Goal: Navigation & Orientation: Find specific page/section

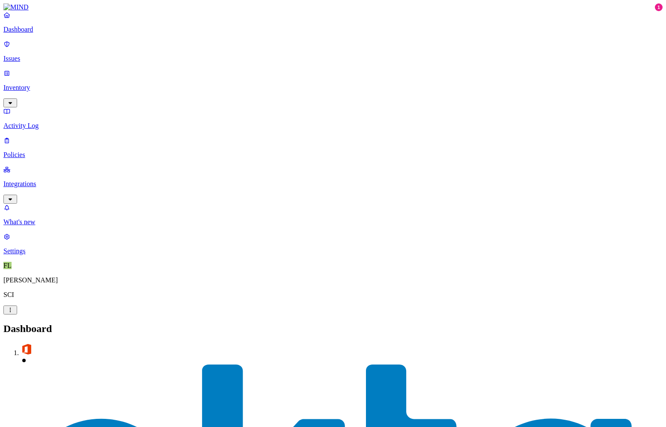
click at [36, 180] on p "Integrations" at bounding box center [332, 184] width 659 height 8
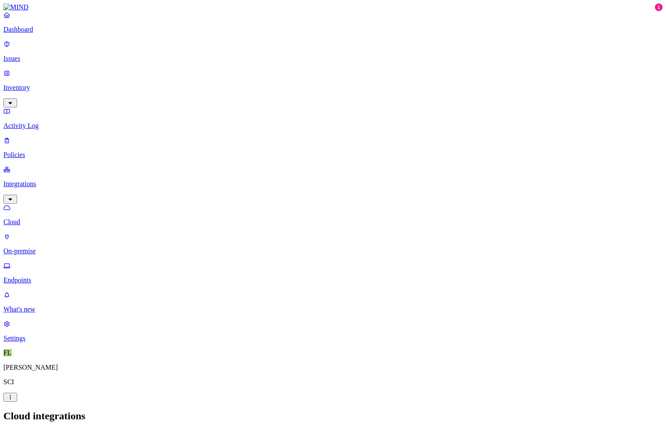
click at [44, 247] on p "On-premise" at bounding box center [332, 251] width 659 height 8
